Goal: Task Accomplishment & Management: Use online tool/utility

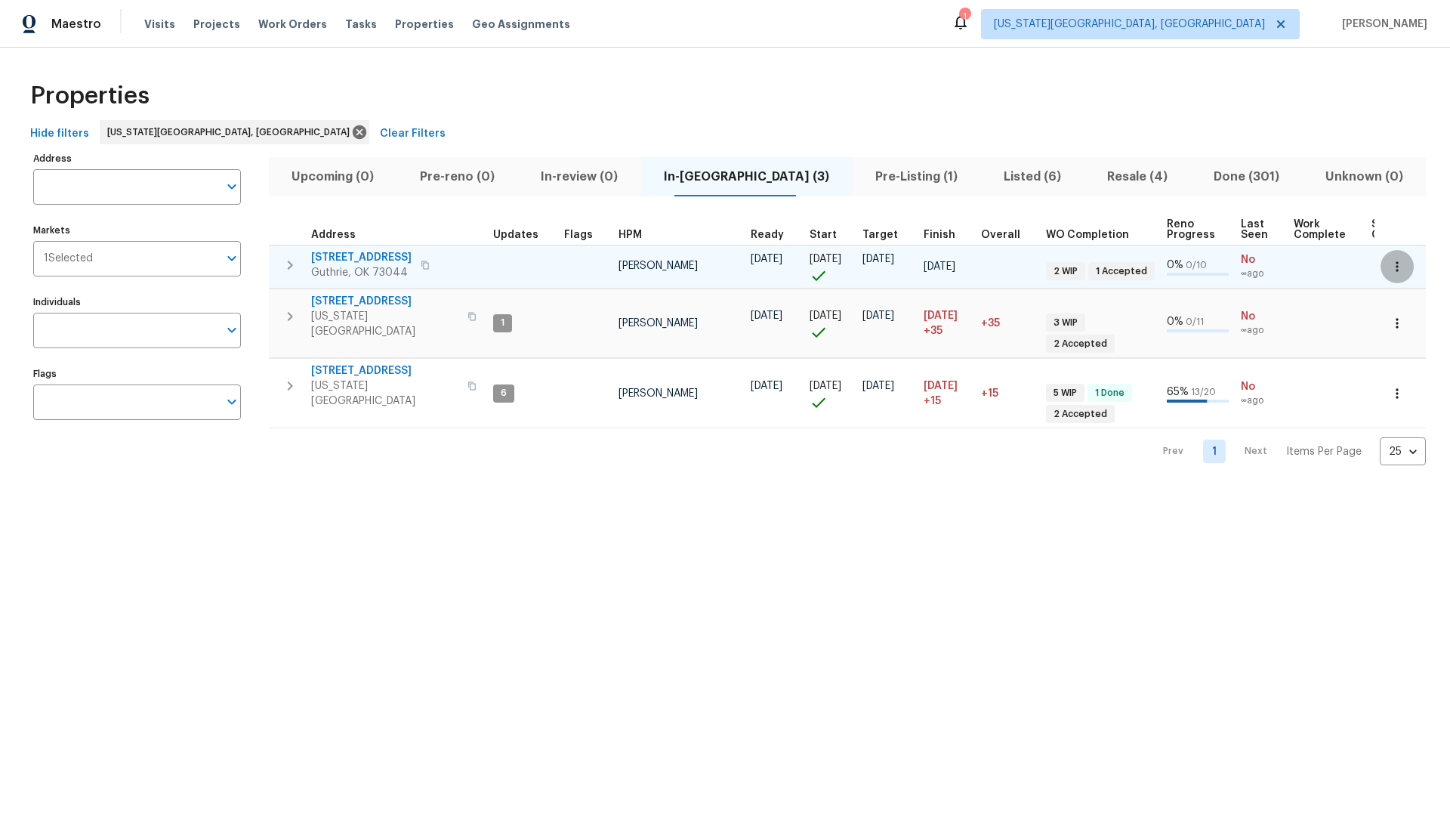
click at [1404, 262] on icon "button" at bounding box center [1397, 266] width 15 height 15
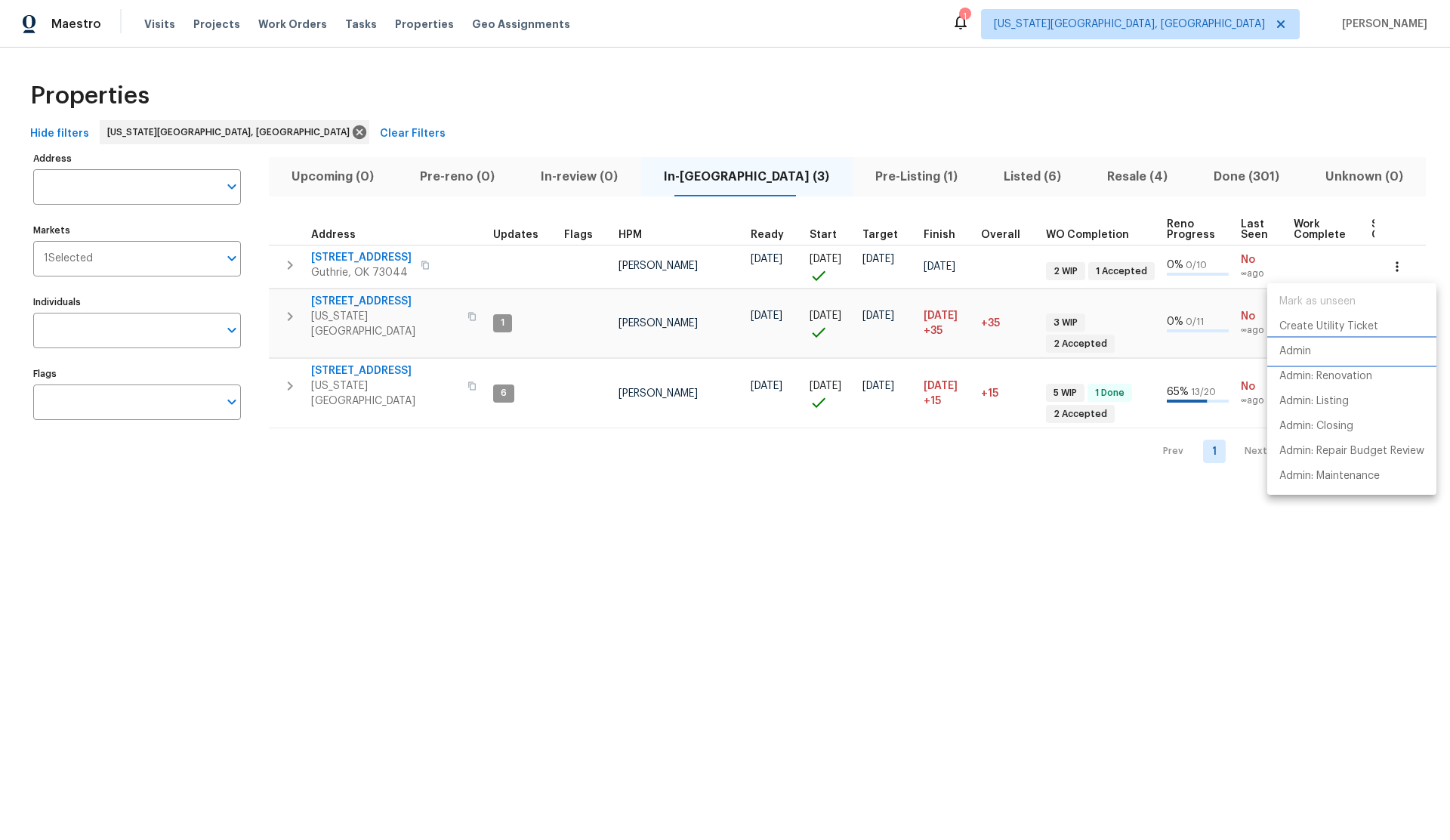
click at [1303, 349] on p "Admin" at bounding box center [1296, 351] width 32 height 16
